Goal: Navigation & Orientation: Find specific page/section

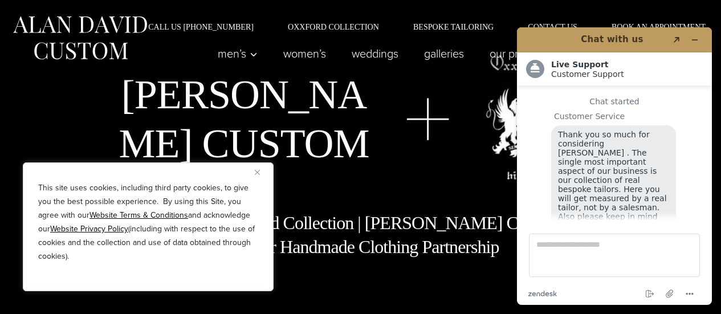
scroll to position [23, 0]
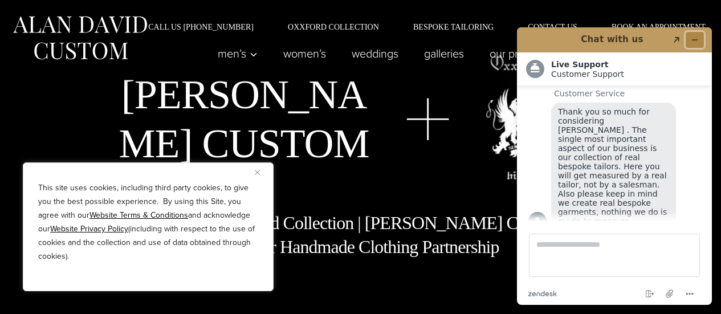
click at [698, 36] on icon "Minimize widget" at bounding box center [695, 40] width 8 height 8
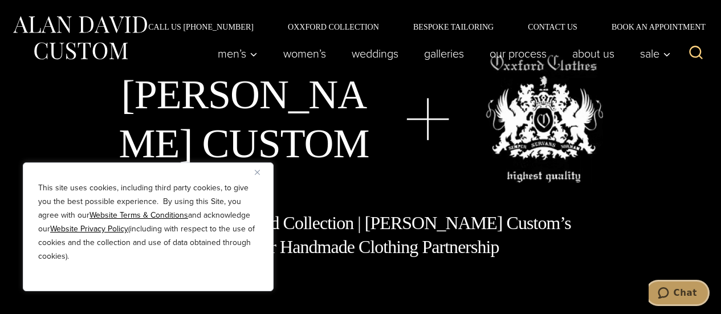
scroll to position [133, 0]
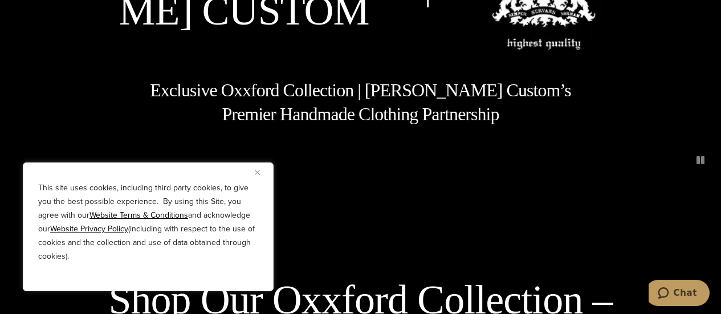
click at [255, 174] on img "Close" at bounding box center [257, 172] width 5 height 5
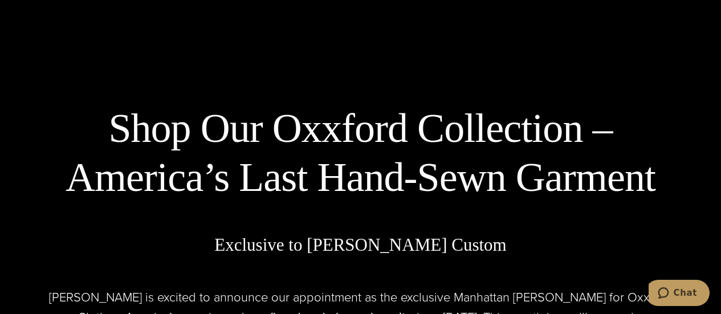
scroll to position [0, 0]
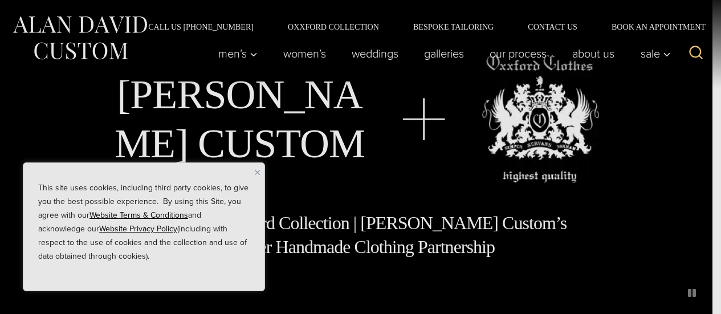
click at [258, 174] on h2 "Book Now & Receive VIP Benefits" at bounding box center [365, 156] width 342 height 44
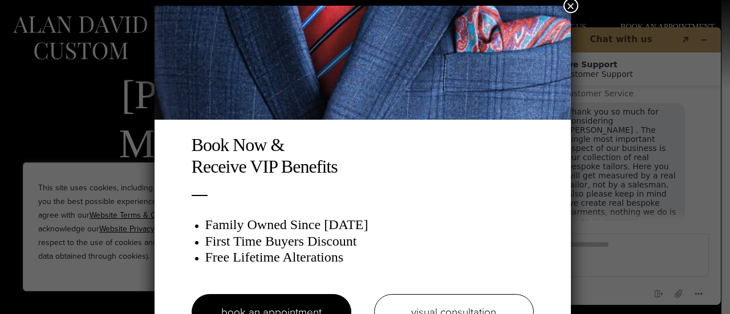
click at [570, 3] on button "×" at bounding box center [570, 5] width 15 height 15
